Goal: Check status: Check status

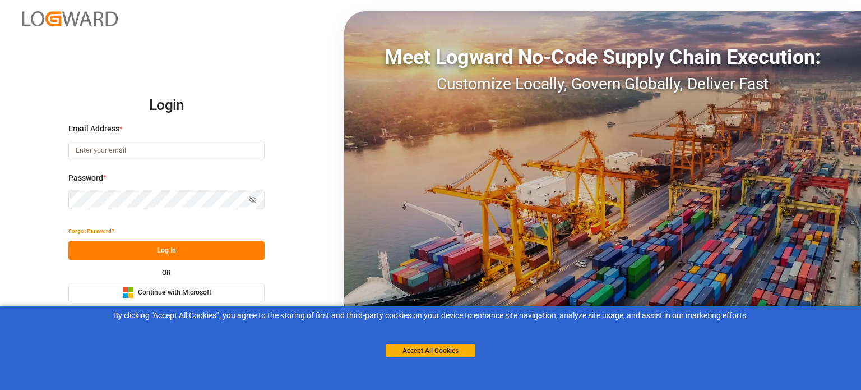
click at [191, 143] on input at bounding box center [166, 151] width 196 height 20
type input "[EMAIL_ADDRESS][DOMAIN_NAME]"
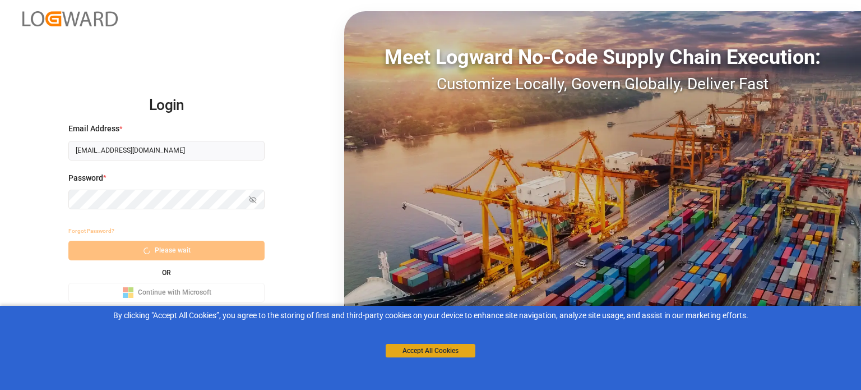
click at [436, 352] on button "Accept All Cookies" at bounding box center [431, 350] width 90 height 13
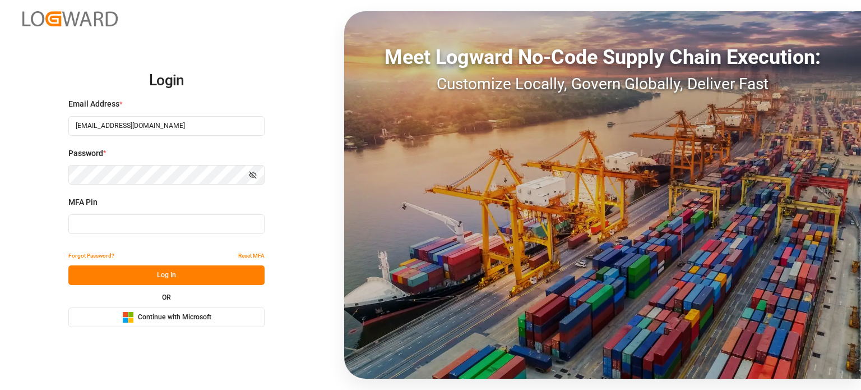
type input "967552"
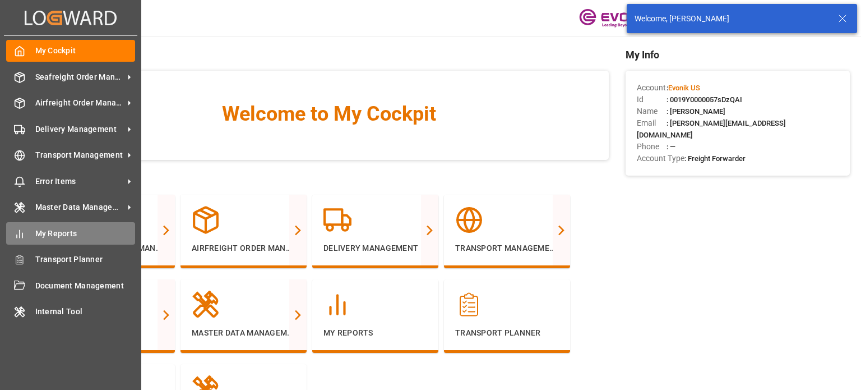
click at [26, 234] on div "My Reports My Reports" at bounding box center [70, 233] width 129 height 22
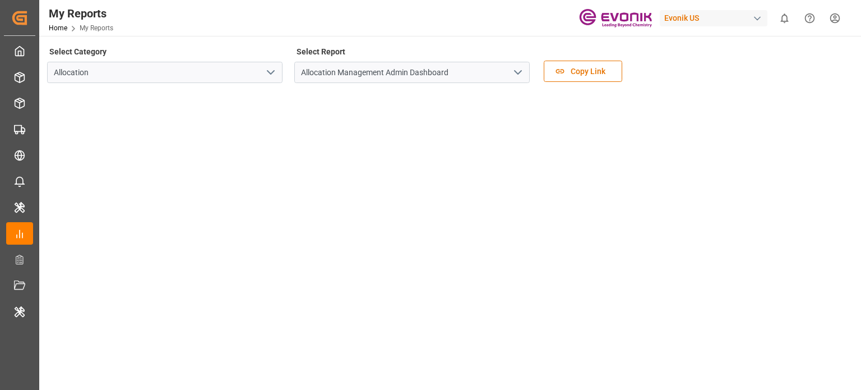
click at [269, 72] on polyline "open menu" at bounding box center [270, 72] width 7 height 3
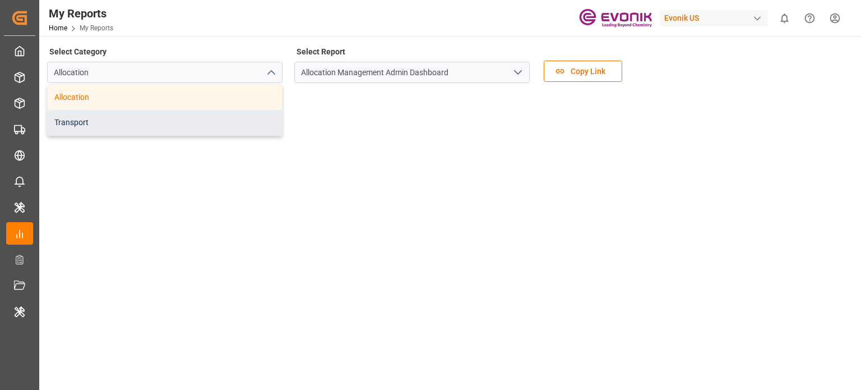
click at [201, 133] on div "Transport" at bounding box center [165, 122] width 234 height 25
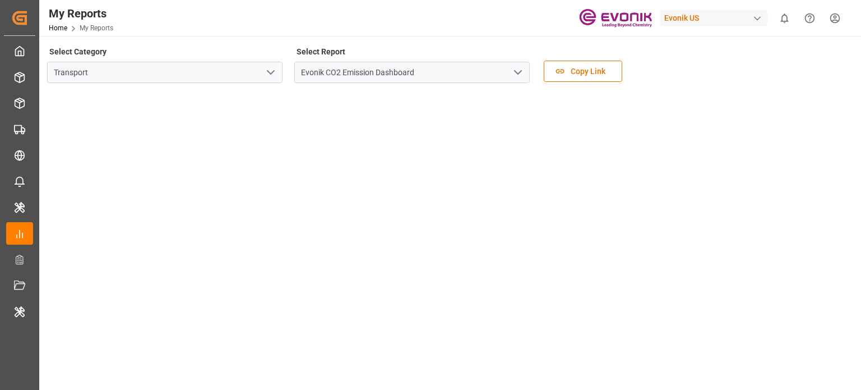
click at [518, 67] on icon "open menu" at bounding box center [517, 72] width 13 height 13
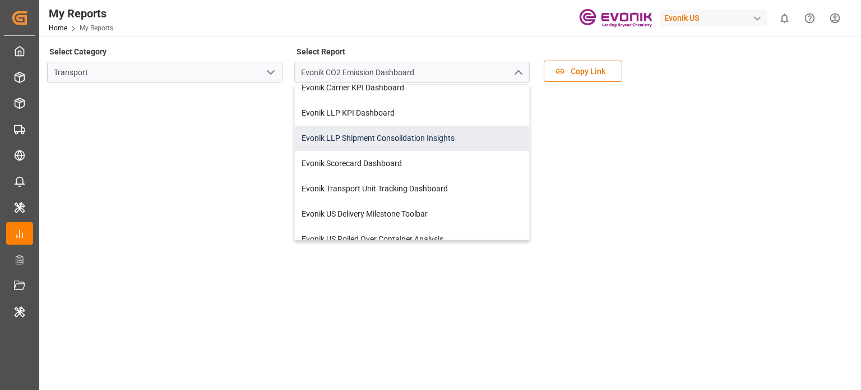
scroll to position [72, 0]
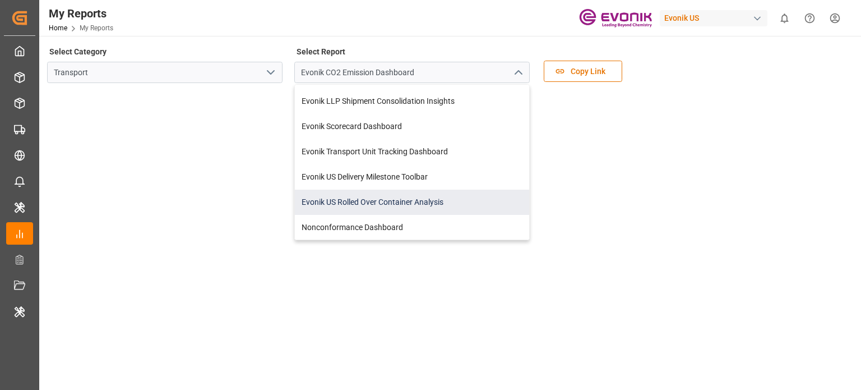
click at [408, 206] on div "Evonik US Rolled Over Container Analysis" at bounding box center [412, 202] width 234 height 25
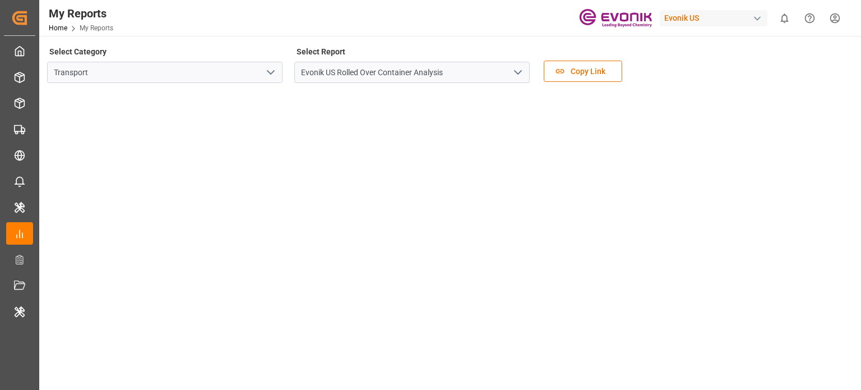
click at [438, 38] on div "Select Category Transport Select Report Evonik [GEOGRAPHIC_DATA] Rolled Over Co…" at bounding box center [449, 300] width 820 height 529
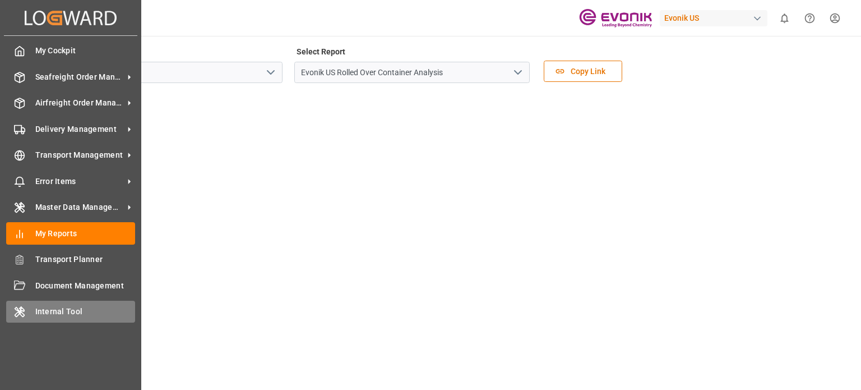
click at [23, 311] on icon at bounding box center [19, 311] width 11 height 11
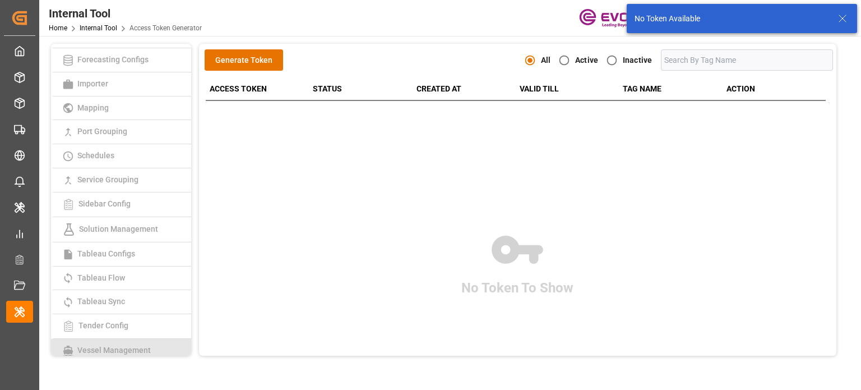
scroll to position [289, 0]
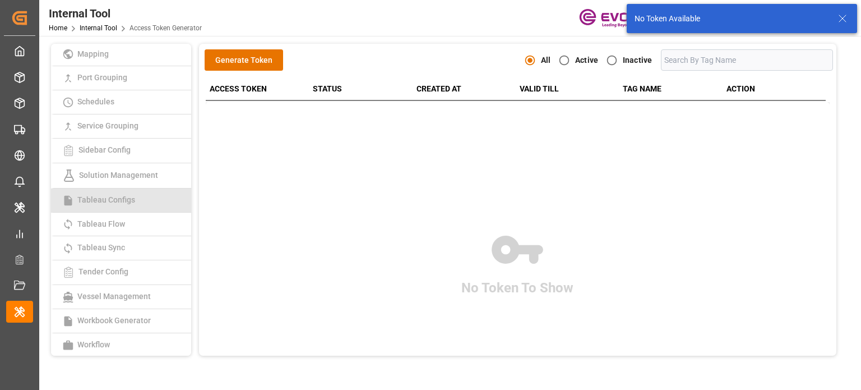
click at [131, 210] on link "Tableau Configs" at bounding box center [121, 200] width 140 height 24
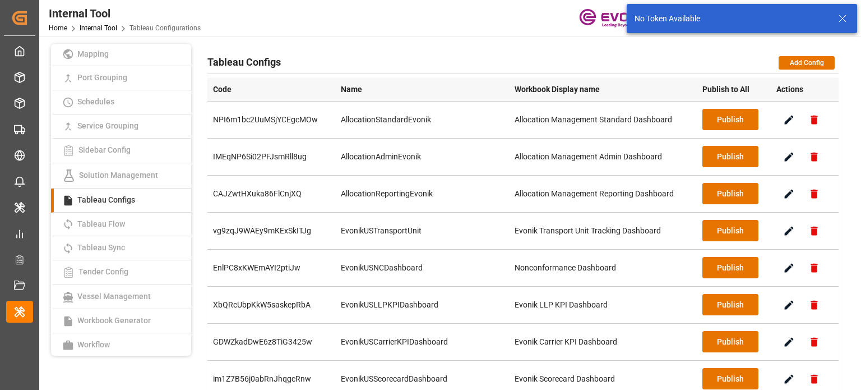
click at [844, 20] on icon at bounding box center [842, 18] width 13 height 13
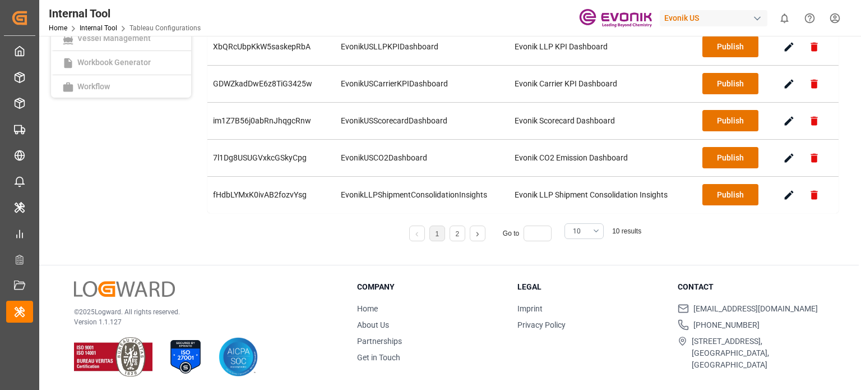
scroll to position [258, 0]
click at [588, 227] on button "10" at bounding box center [584, 231] width 39 height 16
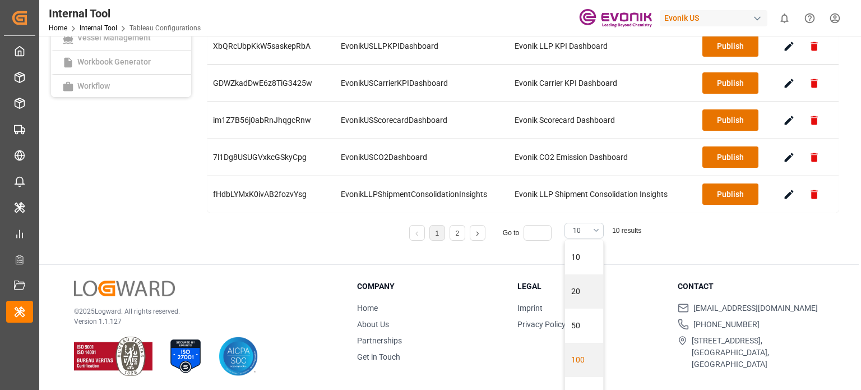
click at [580, 350] on div "100" at bounding box center [584, 360] width 38 height 34
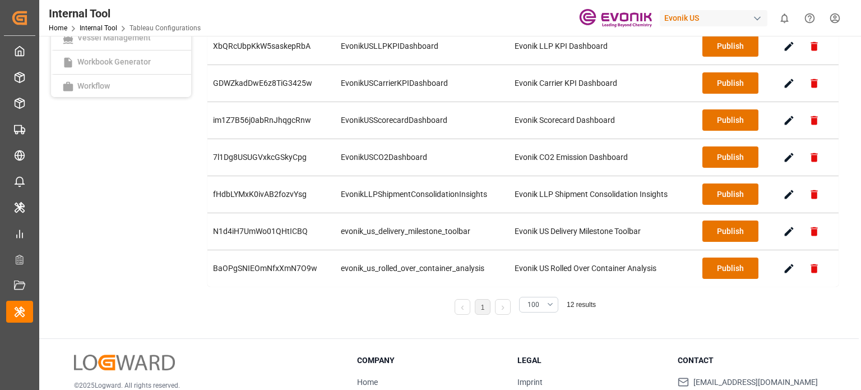
click at [380, 284] on div "Code Name Workbook Display name Publish to All Actions NPI6m1bc2UuMSjYCEgcMOw A…" at bounding box center [522, 70] width 631 height 503
click at [789, 268] on icon "button" at bounding box center [789, 268] width 12 height 12
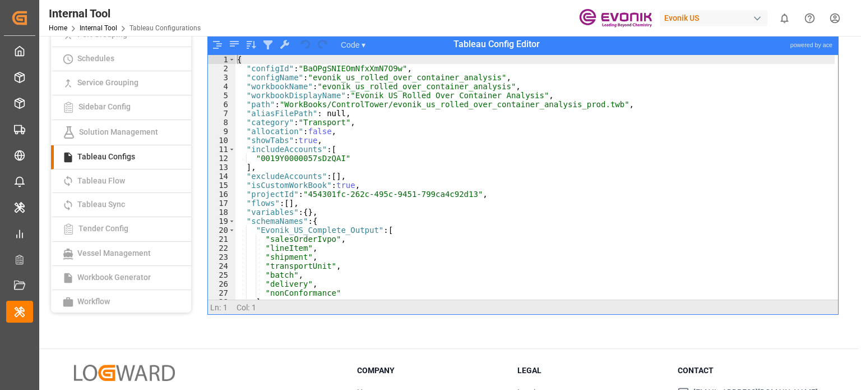
scroll to position [17, 0]
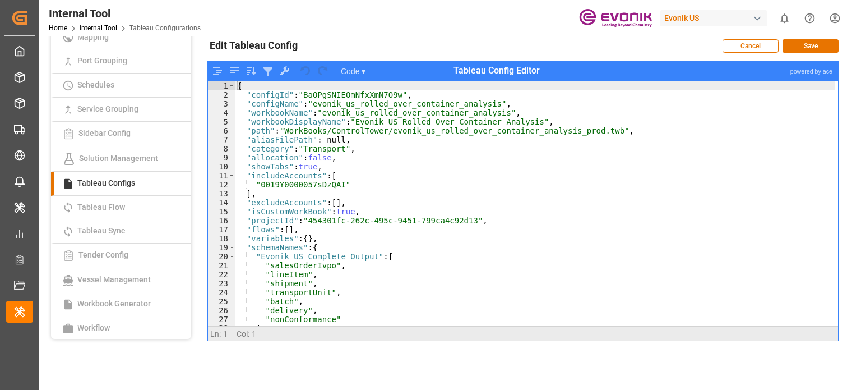
type textarea ""path": "WorkBooks/ControlTower/evonik_us_rolled_over_container_analysis_prod.t…"
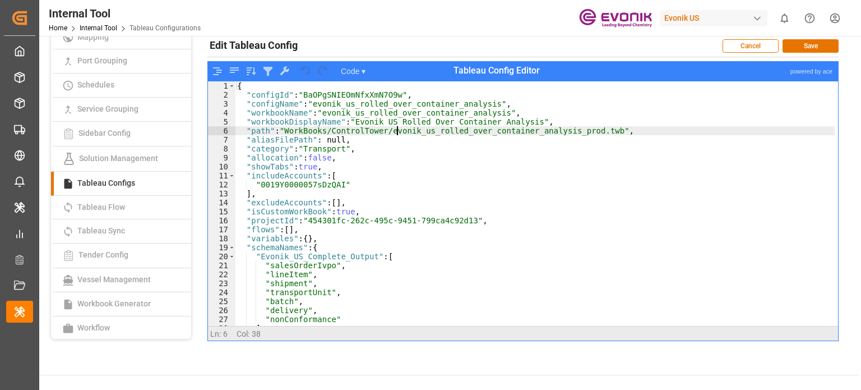
click at [397, 132] on div "{ "configId" : "BaOPgSNIEOmNfxXmN7O9w" , "configName" : "evonik_us_rolled_over_…" at bounding box center [535, 212] width 600 height 263
click at [761, 47] on button "Cancel" at bounding box center [751, 45] width 56 height 13
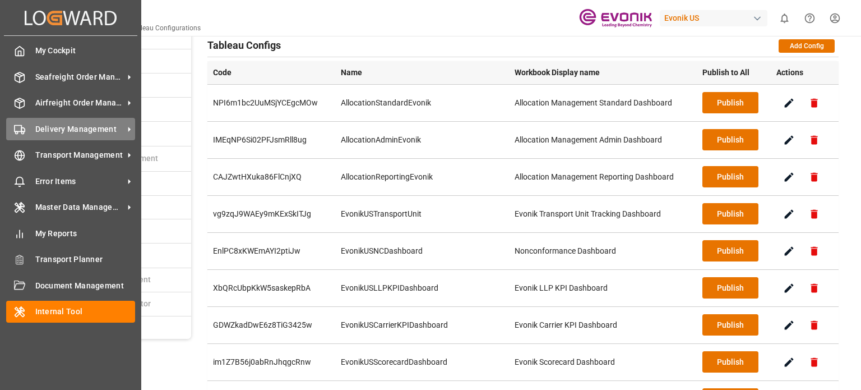
click at [54, 129] on span "Delivery Management" at bounding box center [79, 129] width 89 height 12
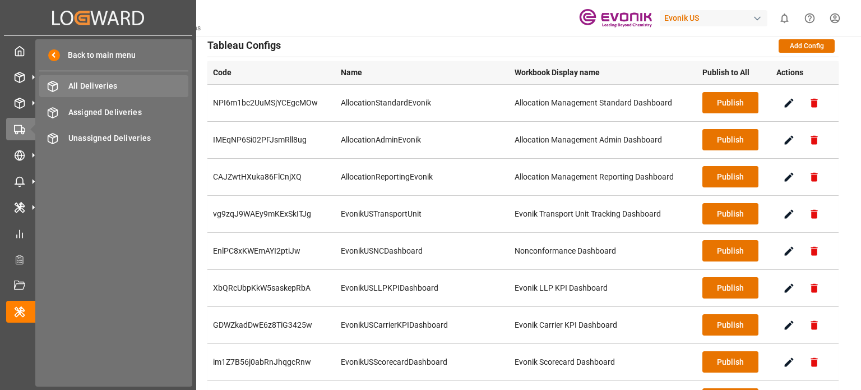
click at [93, 80] on span "All Deliveries" at bounding box center [128, 86] width 121 height 12
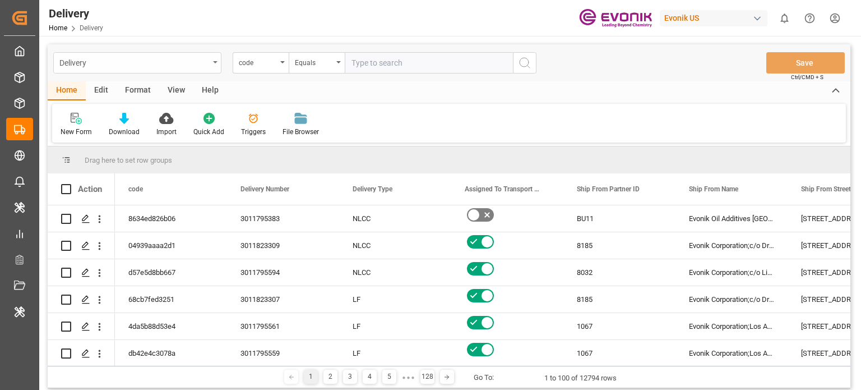
click at [103, 62] on div "Delivery" at bounding box center [134, 62] width 150 height 14
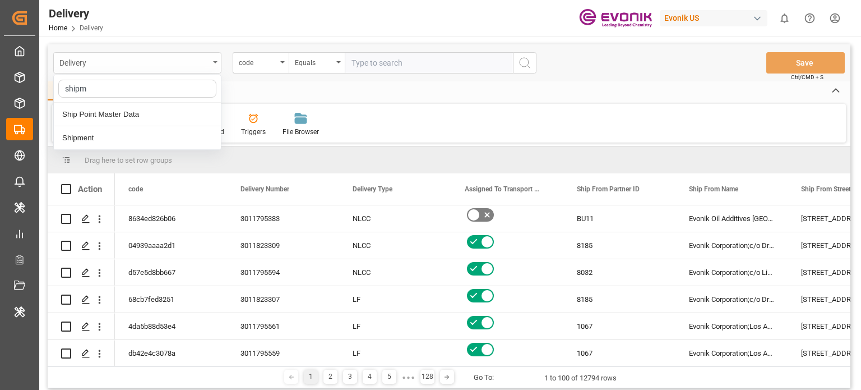
type input "shipme"
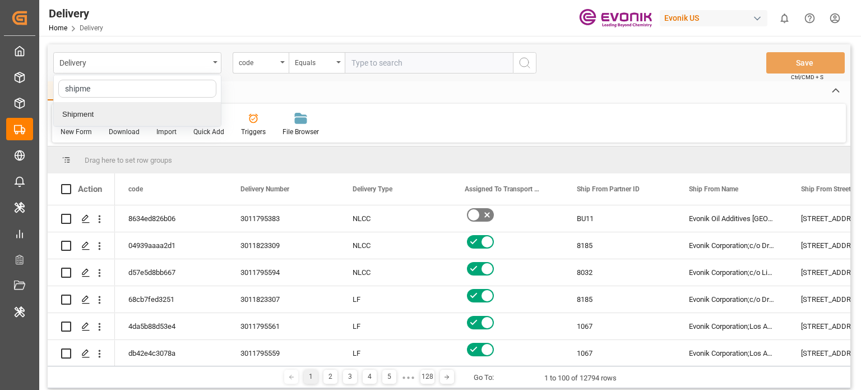
click at [89, 113] on div "Shipment" at bounding box center [137, 115] width 167 height 24
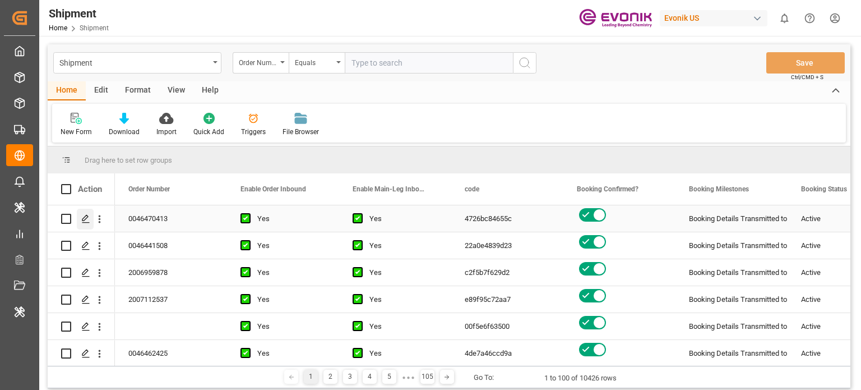
click at [84, 219] on icon "Press SPACE to select this row." at bounding box center [85, 218] width 9 height 9
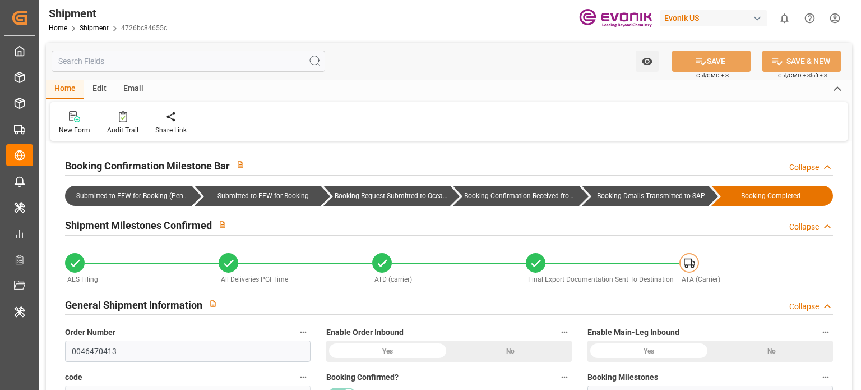
type input "9260421"
click at [101, 64] on input "text" at bounding box center [189, 60] width 274 height 21
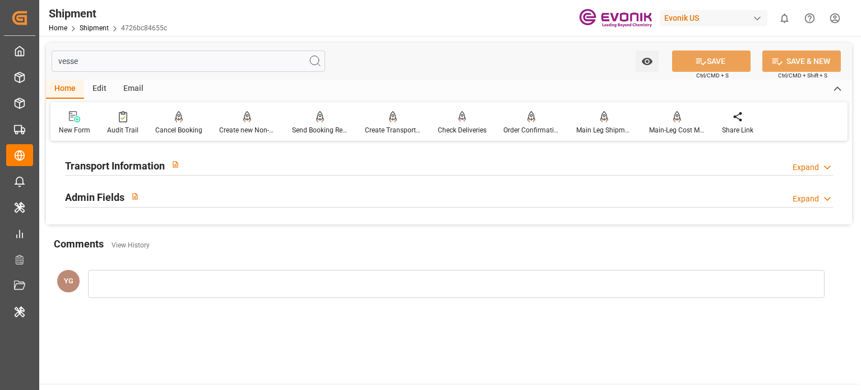
type input "vesse"
click at [242, 170] on div "Transport Information Expand" at bounding box center [449, 164] width 768 height 21
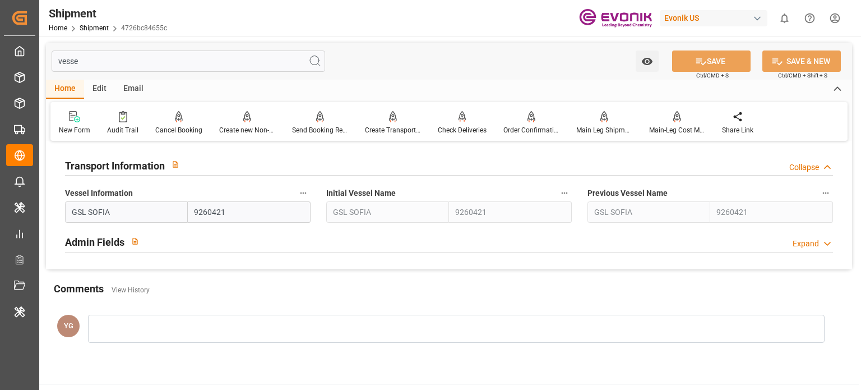
click at [169, 248] on div "Admin Fields Expand" at bounding box center [449, 240] width 768 height 21
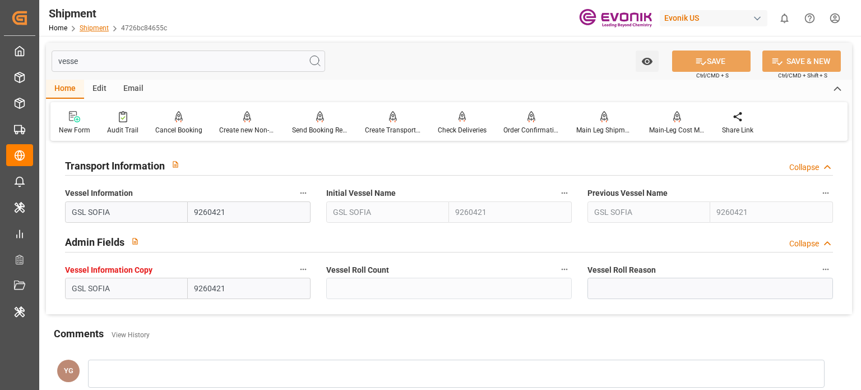
click at [96, 27] on link "Shipment" at bounding box center [94, 28] width 29 height 8
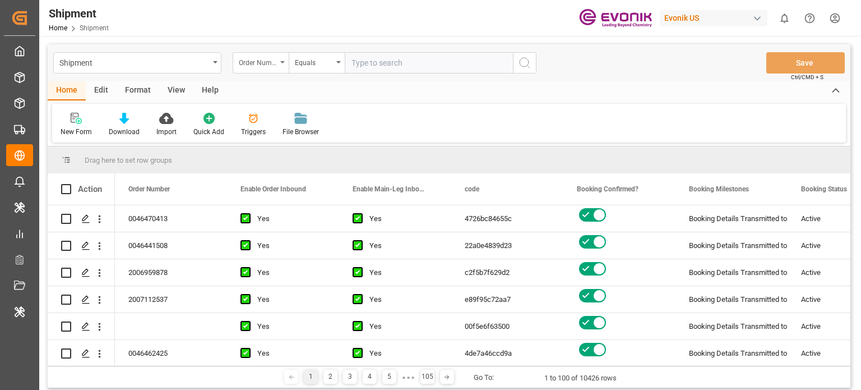
click at [267, 62] on div "Order Number" at bounding box center [258, 61] width 38 height 13
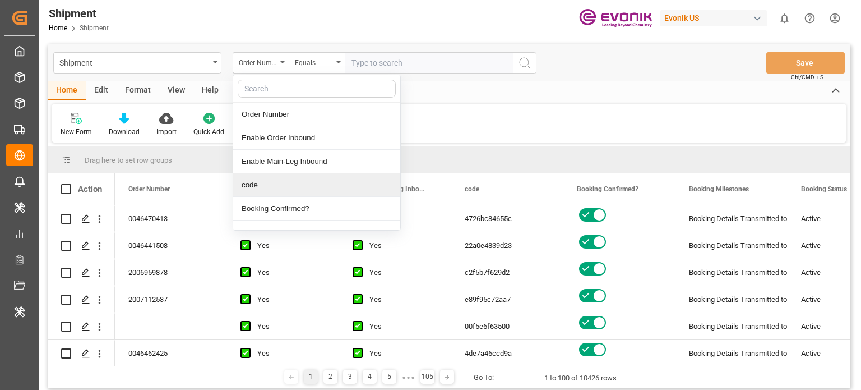
click at [262, 181] on div "code" at bounding box center [316, 185] width 167 height 24
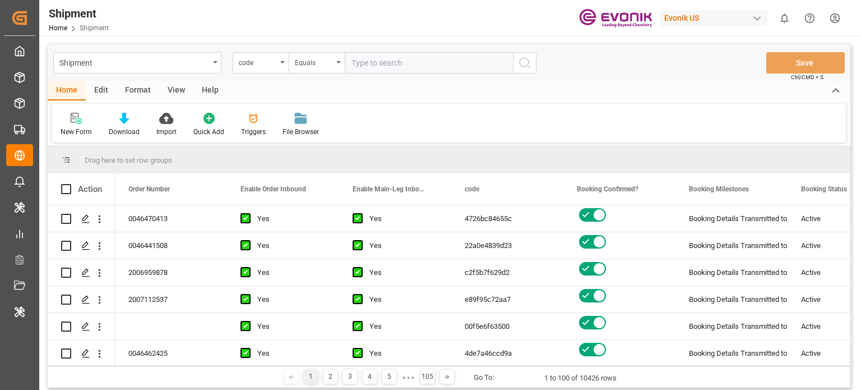
click at [375, 67] on input "text" at bounding box center [429, 62] width 168 height 21
paste input "shipment.code 0a0ea661e668"
type input "0a0ea661e668"
